Goal: Use online tool/utility: Utilize a website feature to perform a specific function

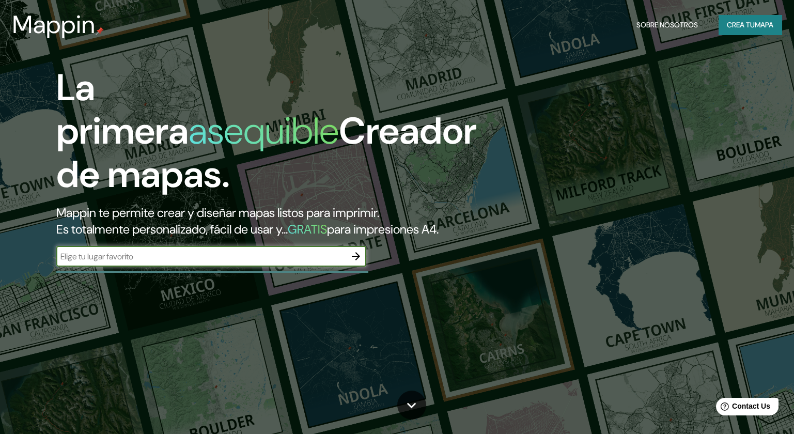
click at [191, 262] on input "text" at bounding box center [200, 256] width 289 height 12
type input "CENTRO DE [GEOGRAPHIC_DATA]"
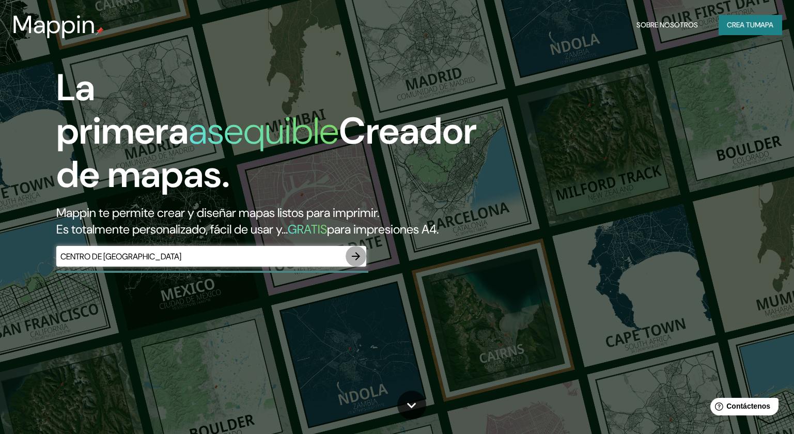
click at [357, 262] on icon "button" at bounding box center [356, 256] width 12 height 12
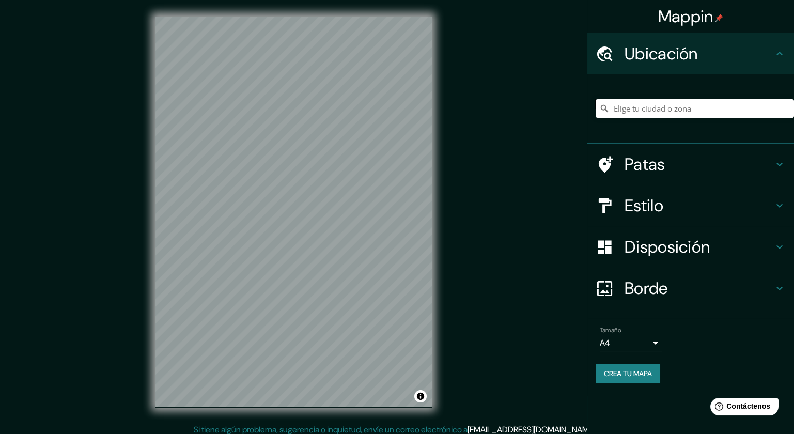
click at [639, 100] on input "Elige tu ciudad o zona" at bounding box center [694, 108] width 198 height 19
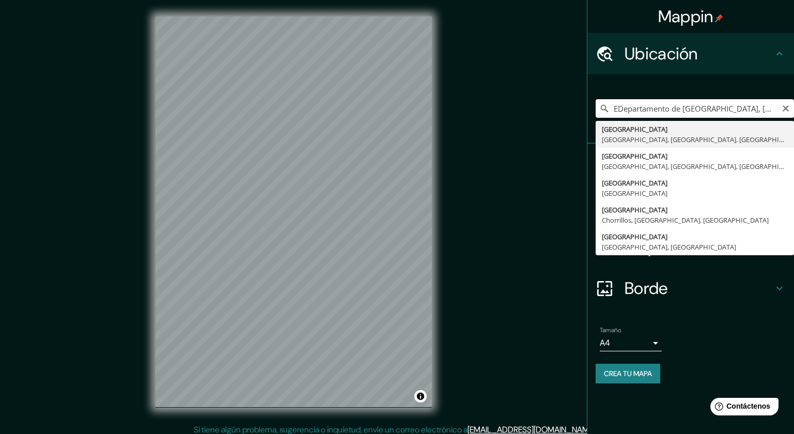
type input "Departamento de [GEOGRAPHIC_DATA], [GEOGRAPHIC_DATA]"
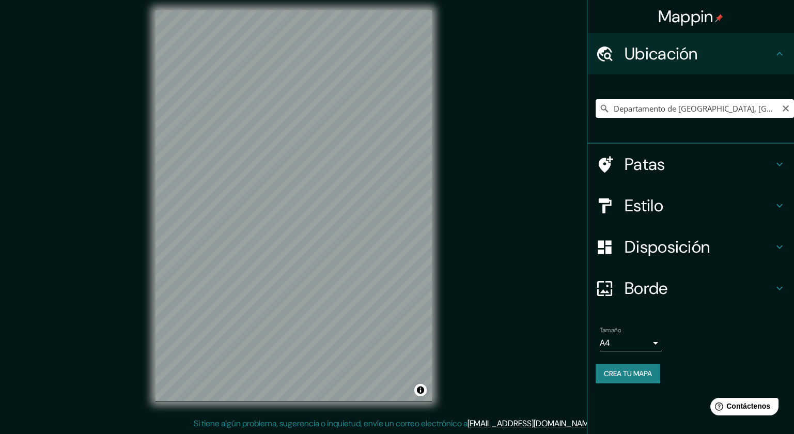
scroll to position [3, 0]
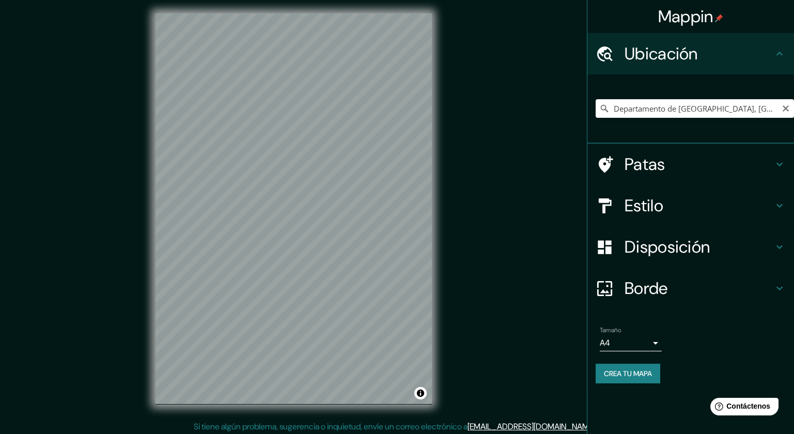
click at [663, 207] on font "Estilo" at bounding box center [643, 206] width 39 height 22
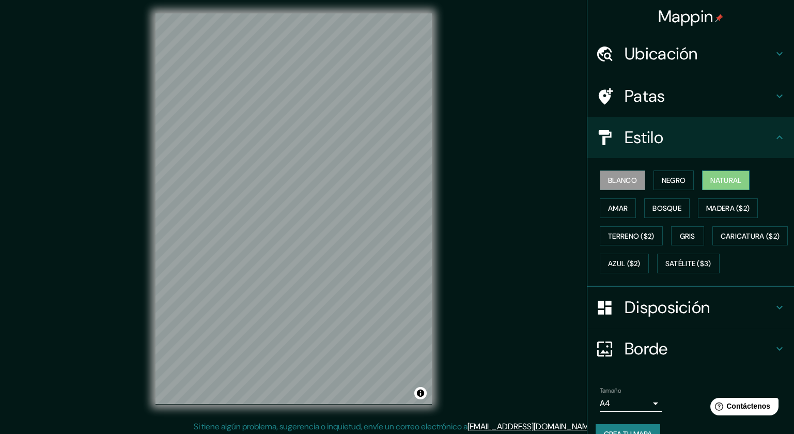
click at [725, 169] on div "Blanco Negro Natural Amar Bosque Madera ($2) Terreno ($2) Gris Caricatura ($2) …" at bounding box center [694, 221] width 198 height 111
click at [722, 178] on font "Natural" at bounding box center [725, 180] width 31 height 9
